Goal: Navigation & Orientation: Find specific page/section

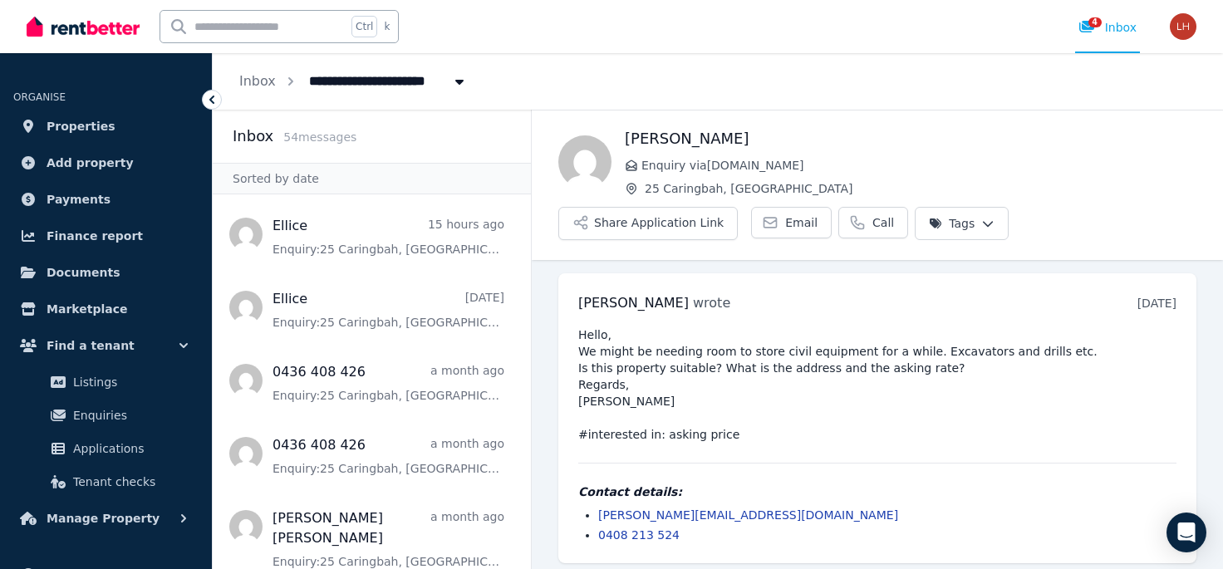
scroll to position [7, 0]
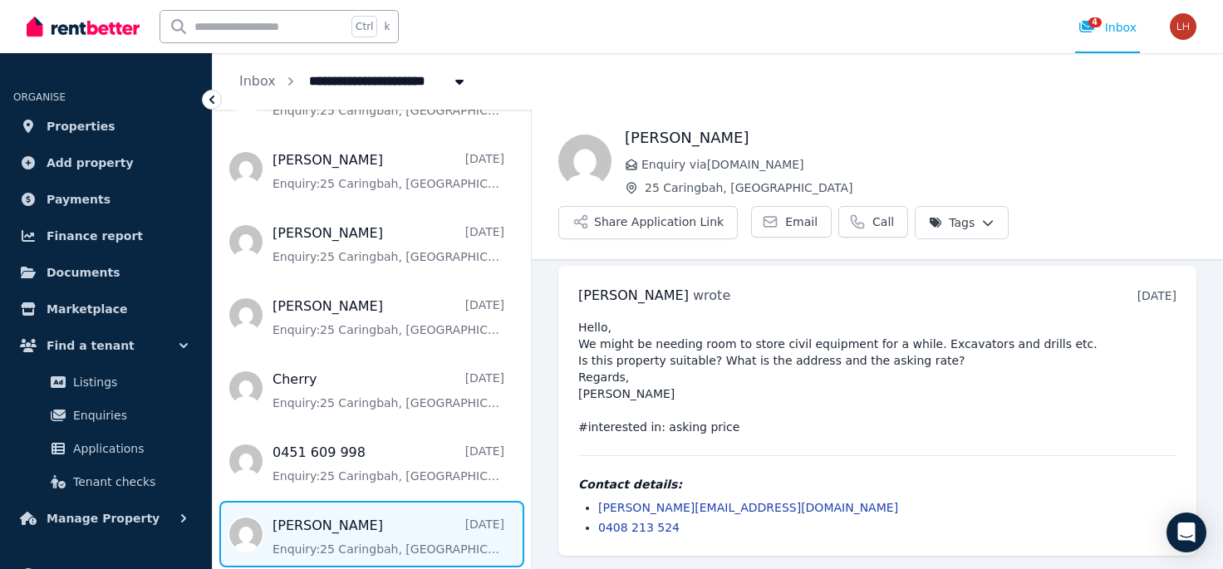
click at [83, 32] on img at bounding box center [83, 26] width 113 height 25
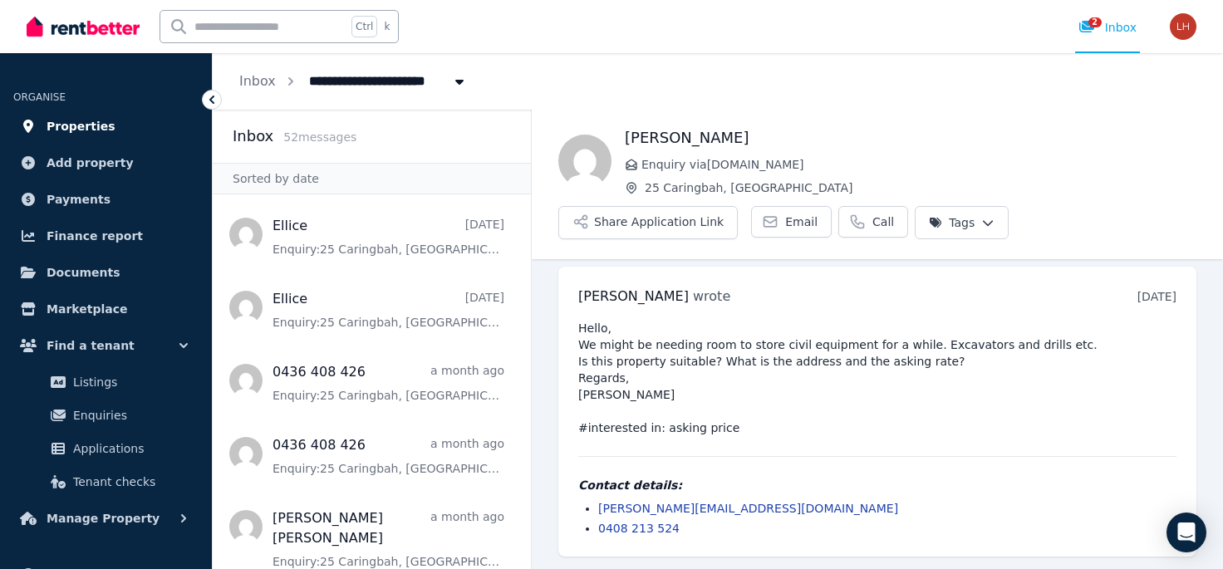
scroll to position [7, 0]
click at [104, 135] on link "Properties" at bounding box center [105, 126] width 185 height 33
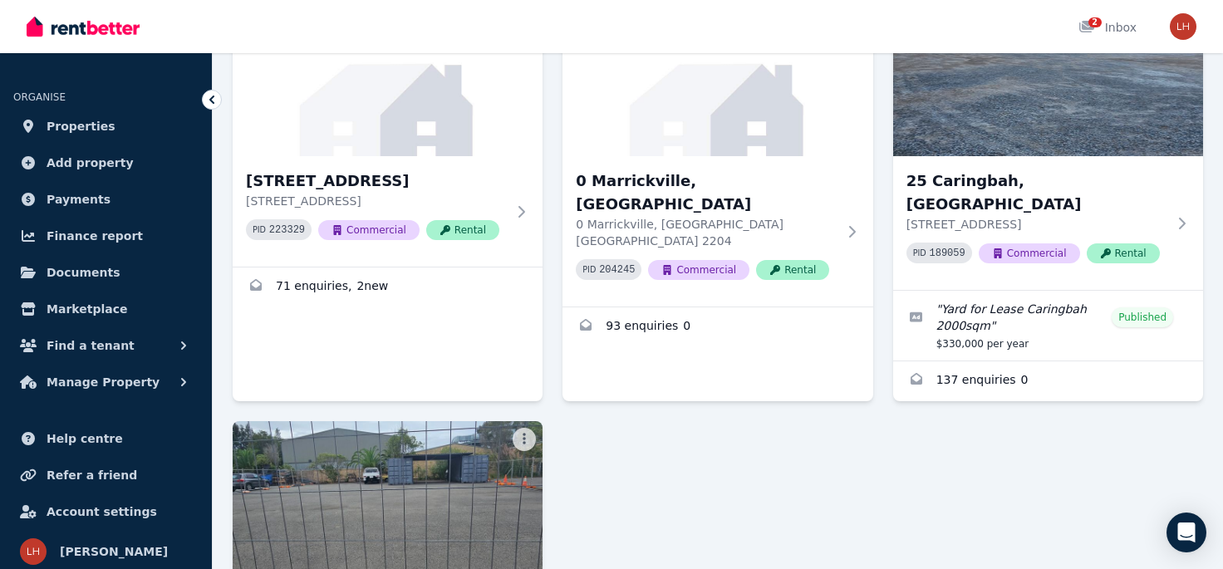
scroll to position [455, 0]
